Goal: Information Seeking & Learning: Learn about a topic

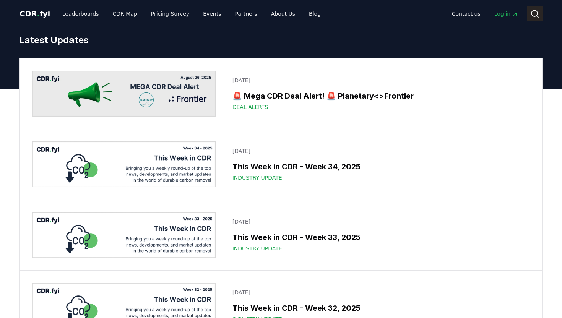
click at [535, 14] on icon at bounding box center [534, 13] width 9 height 9
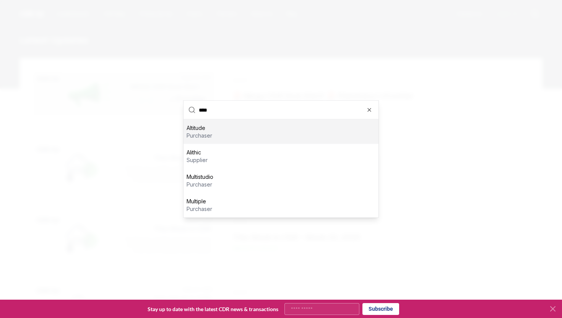
type input "****"
click at [253, 130] on div "Altitude purchaser" at bounding box center [280, 132] width 195 height 24
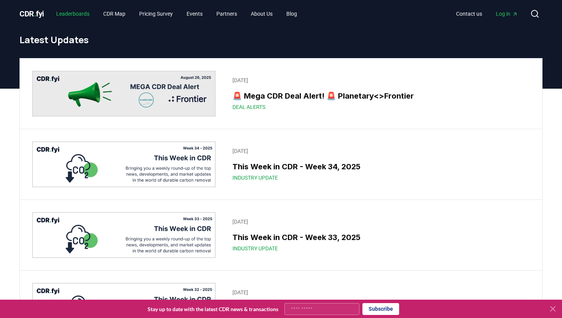
click at [83, 13] on link "Leaderboards" at bounding box center [72, 14] width 45 height 14
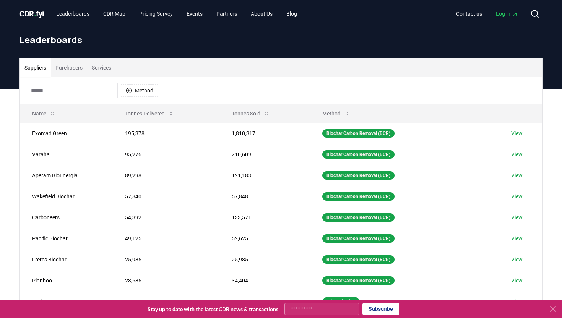
click at [118, 89] on div "Method" at bounding box center [92, 90] width 132 height 15
click at [98, 90] on input at bounding box center [72, 90] width 92 height 15
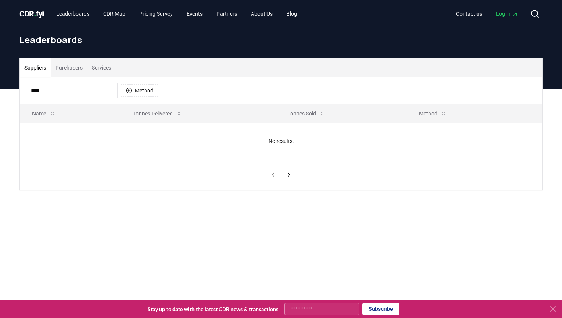
type input "***"
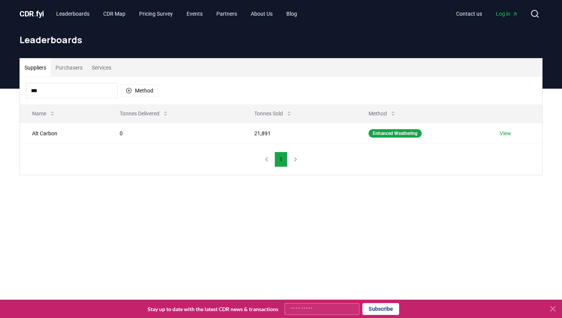
click at [80, 73] on button "Purchasers" at bounding box center [69, 67] width 36 height 18
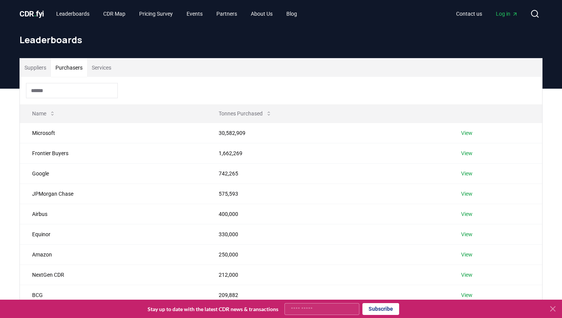
click at [64, 94] on input at bounding box center [72, 90] width 92 height 15
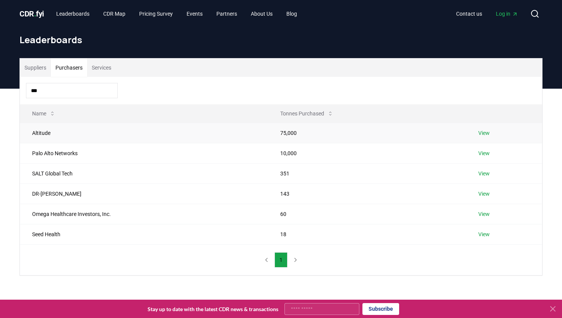
type input "***"
click at [482, 133] on link "View" at bounding box center [483, 133] width 11 height 8
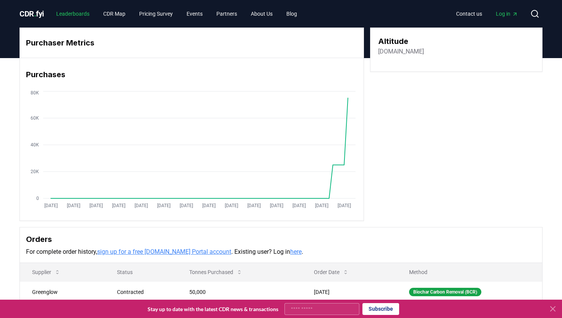
click at [86, 17] on link "Leaderboards" at bounding box center [72, 14] width 45 height 14
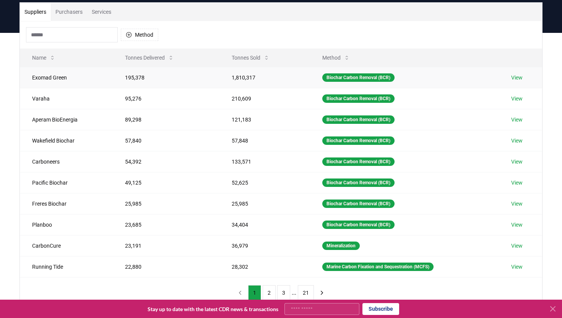
scroll to position [57, 0]
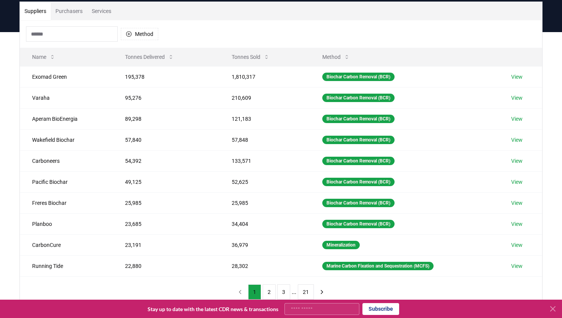
click at [86, 13] on button "Purchasers" at bounding box center [69, 11] width 36 height 18
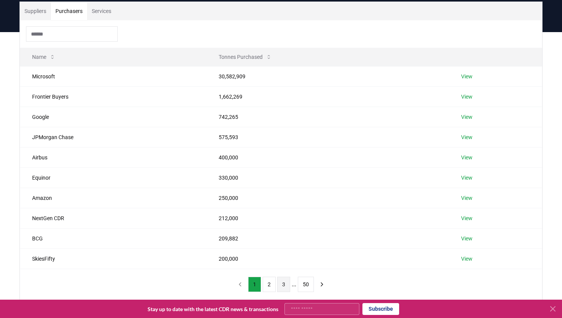
click at [281, 286] on button "3" at bounding box center [283, 284] width 13 height 15
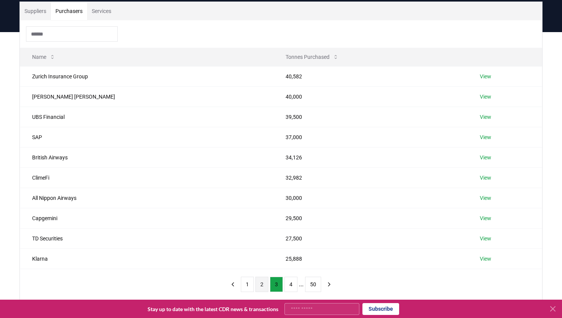
click at [264, 282] on button "2" at bounding box center [261, 284] width 13 height 15
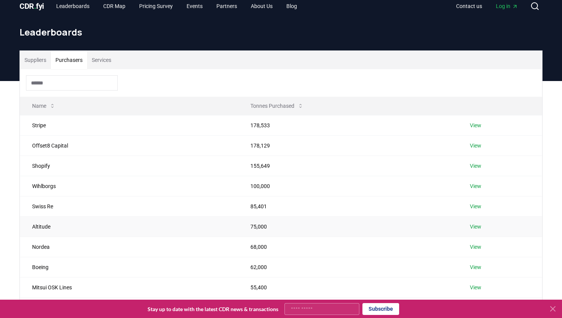
scroll to position [7, 0]
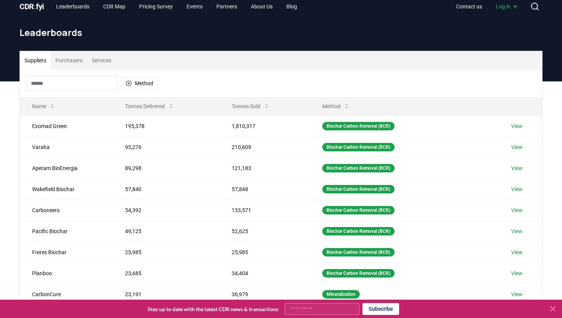
click at [41, 58] on button "Suppliers" at bounding box center [35, 60] width 31 height 18
click at [83, 84] on input at bounding box center [72, 83] width 92 height 15
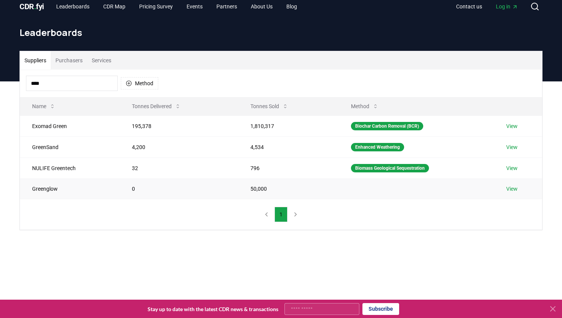
type input "****"
click at [377, 198] on td at bounding box center [416, 188] width 155 height 20
click at [57, 190] on td "Greenglow" at bounding box center [70, 188] width 100 height 20
click at [508, 183] on td "View" at bounding box center [518, 188] width 48 height 20
click at [510, 189] on link "View" at bounding box center [511, 189] width 11 height 8
